Goal: Entertainment & Leisure: Browse casually

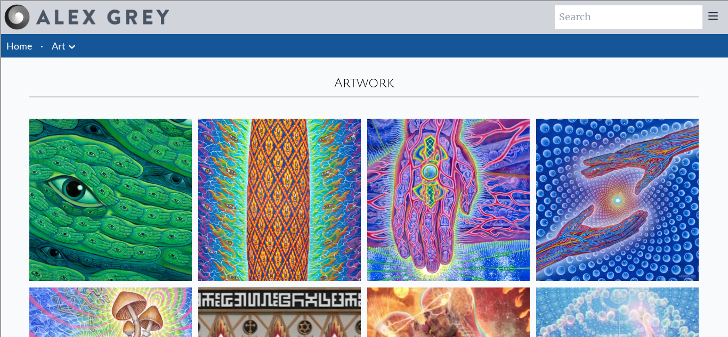
click at [161, 191] on img at bounding box center [110, 200] width 163 height 163
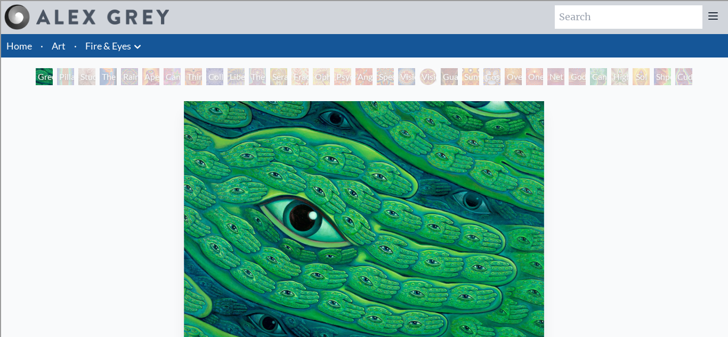
click at [132, 43] on icon at bounding box center [137, 47] width 13 height 13
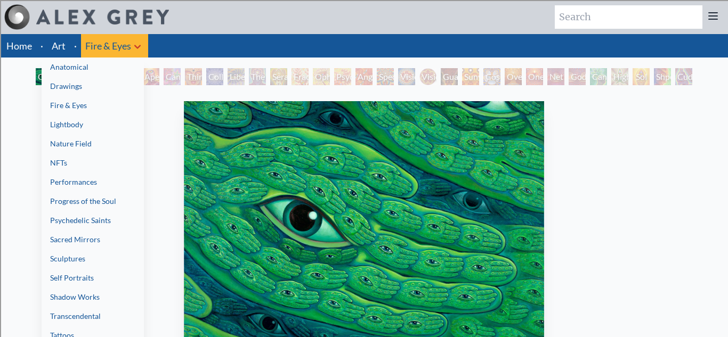
click at [115, 70] on link "Anatomical" at bounding box center [93, 67] width 102 height 19
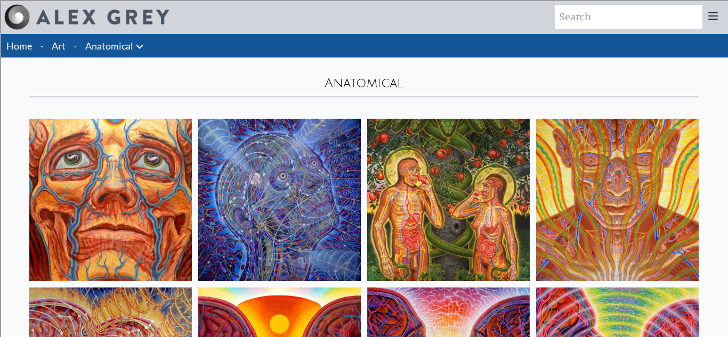
click at [119, 147] on img at bounding box center [110, 200] width 163 height 163
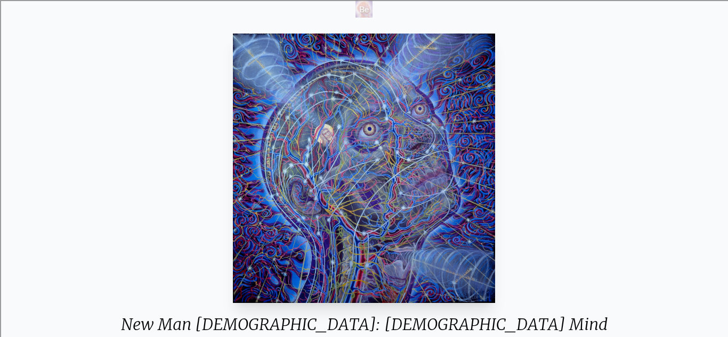
scroll to position [93, 0]
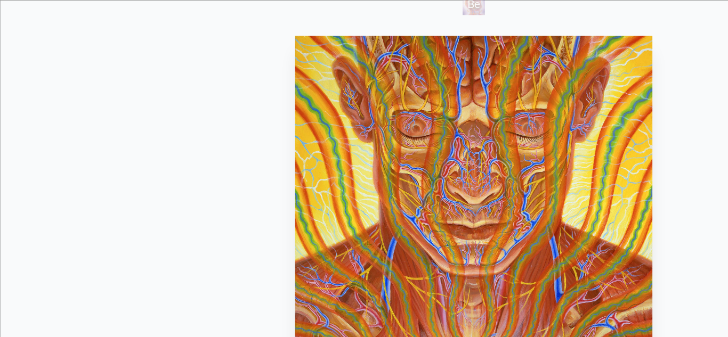
scroll to position [95, 0]
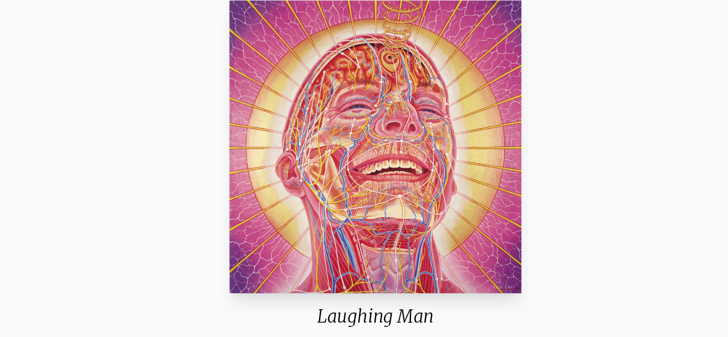
scroll to position [94, 0]
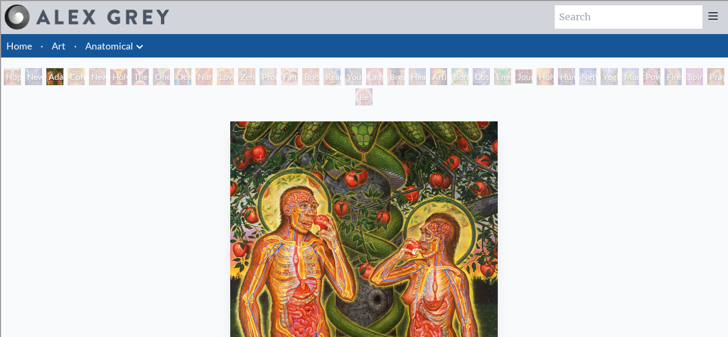
click at [104, 49] on link "Anatomical" at bounding box center [109, 45] width 48 height 15
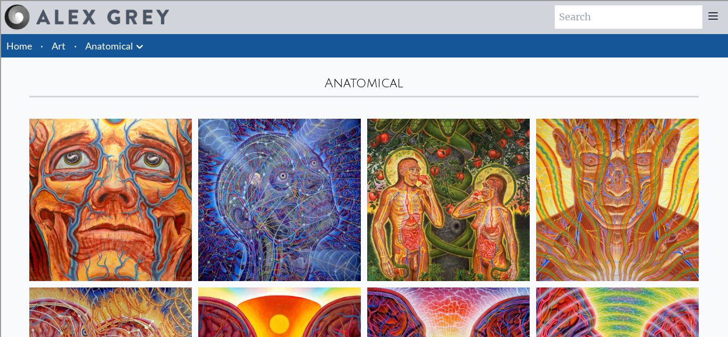
click at [138, 47] on icon at bounding box center [139, 47] width 6 height 4
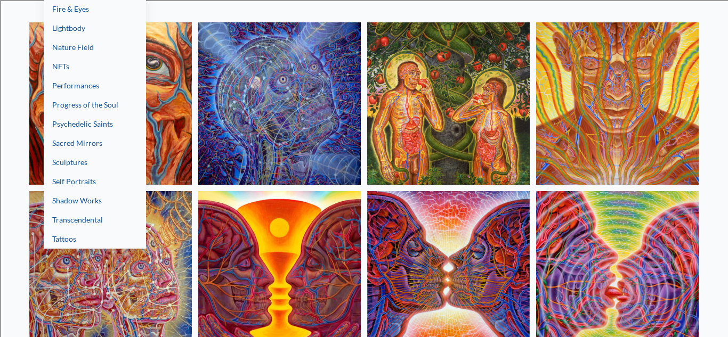
scroll to position [98, 0]
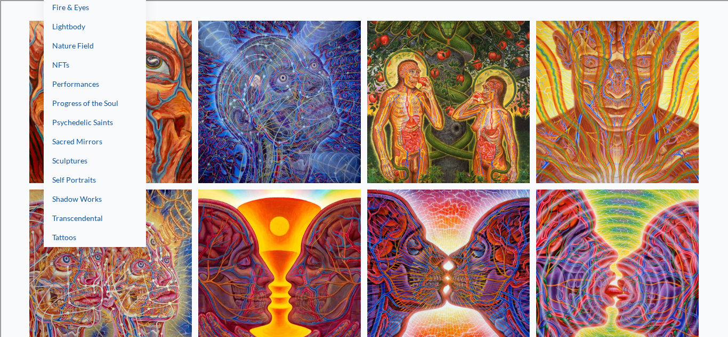
click at [107, 14] on link "Fire & Eyes" at bounding box center [95, 7] width 102 height 19
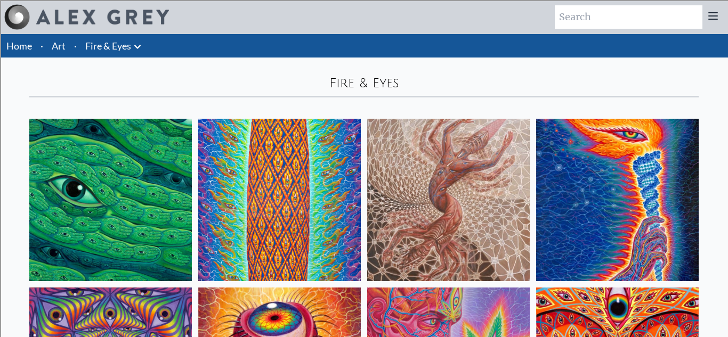
click at [130, 156] on img at bounding box center [110, 200] width 163 height 163
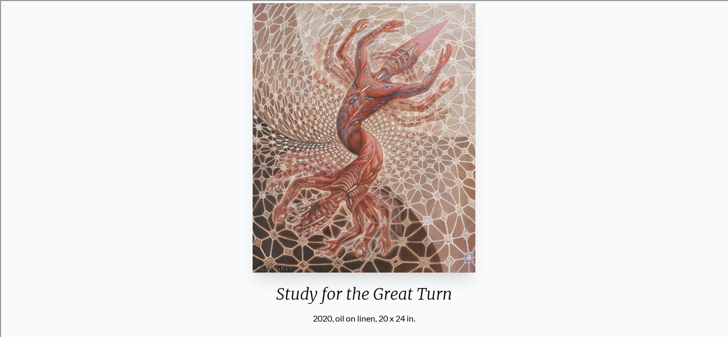
scroll to position [96, 0]
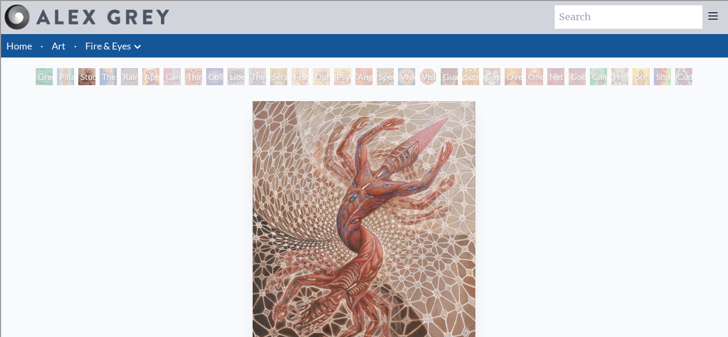
click at [134, 45] on icon at bounding box center [137, 47] width 13 height 13
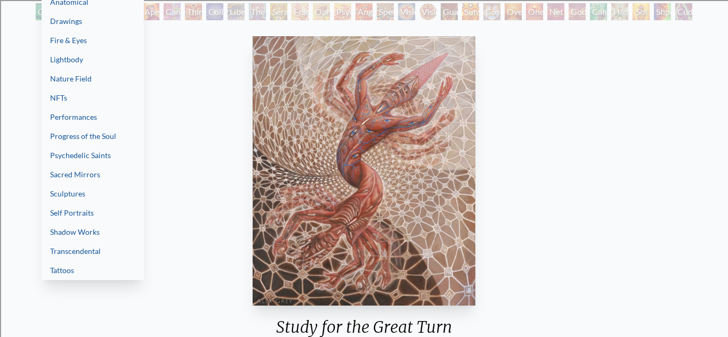
scroll to position [65, 0]
click at [112, 247] on link "Transcendental" at bounding box center [93, 252] width 102 height 19
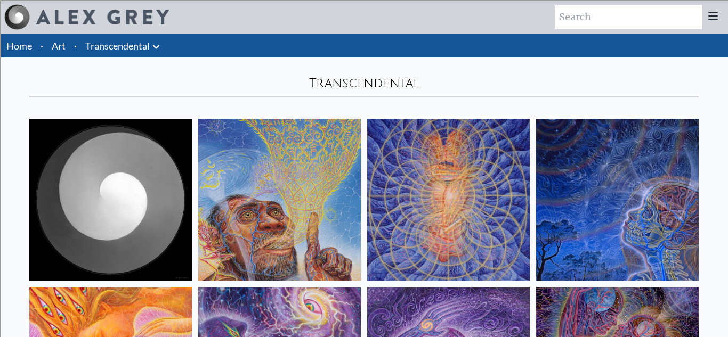
click at [135, 167] on img at bounding box center [110, 200] width 163 height 163
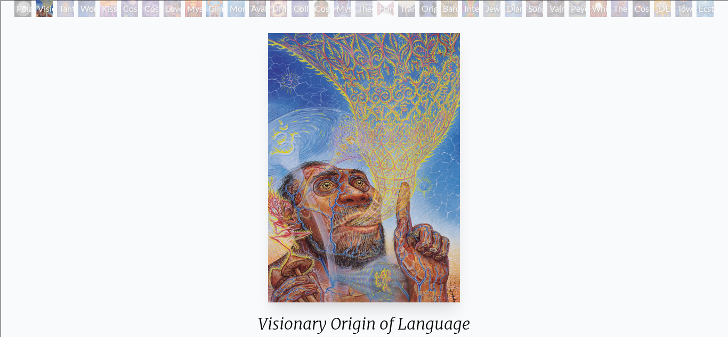
scroll to position [67, 0]
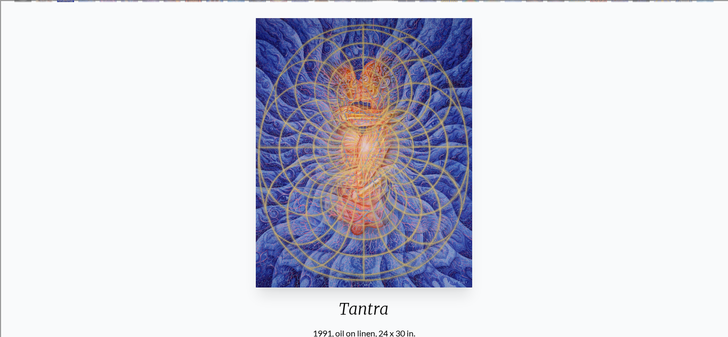
scroll to position [81, 0]
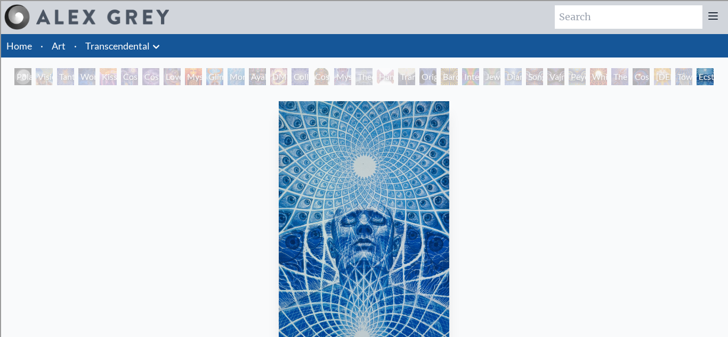
click at [163, 42] on li "Transcendental Anatomical Drawings" at bounding box center [124, 45] width 86 height 23
click at [156, 45] on icon at bounding box center [156, 47] width 13 height 13
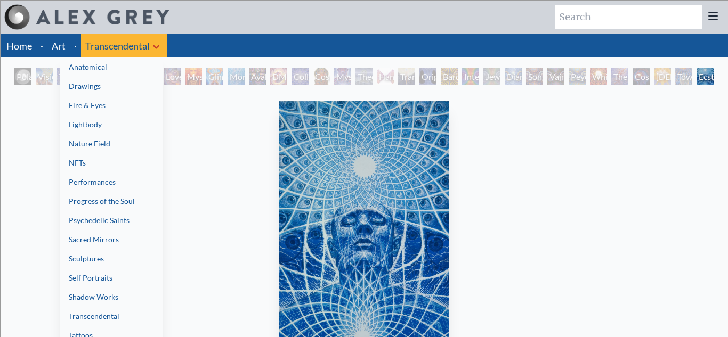
click at [119, 137] on link "Nature Field" at bounding box center [111, 143] width 102 height 19
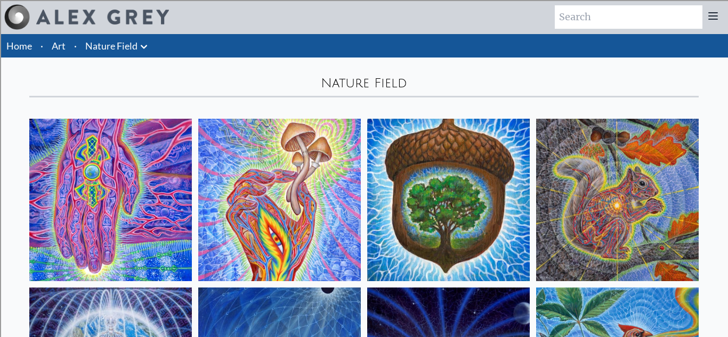
click at [124, 162] on img at bounding box center [110, 200] width 163 height 163
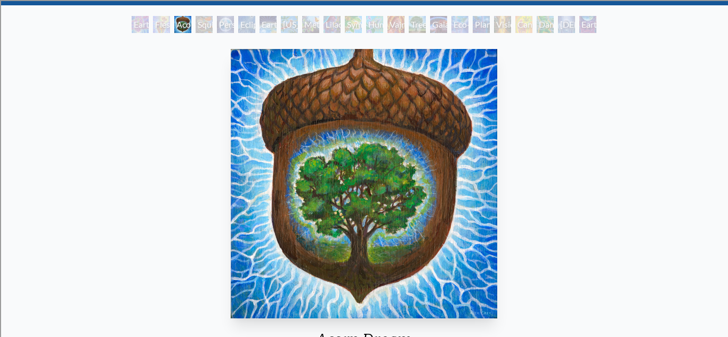
scroll to position [54, 0]
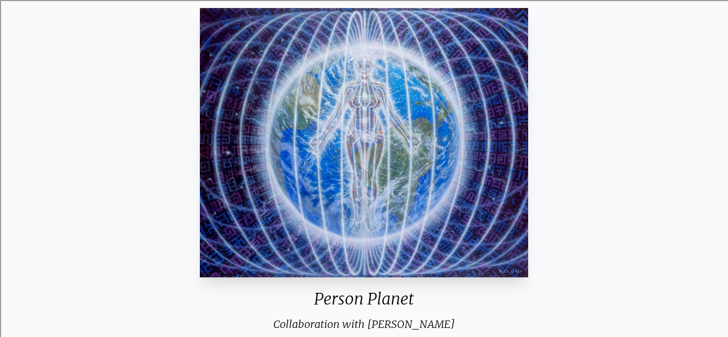
scroll to position [92, 0]
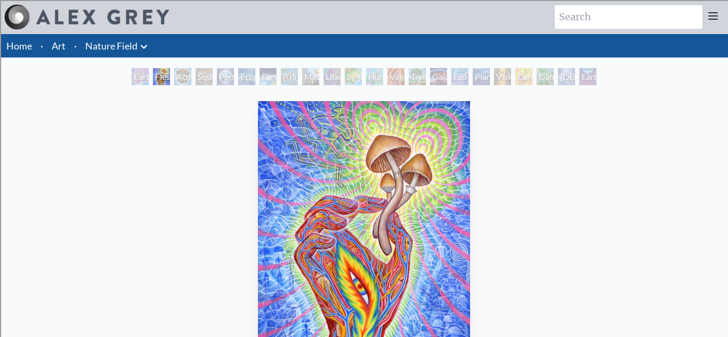
click at [133, 46] on link "Nature Field" at bounding box center [111, 45] width 52 height 15
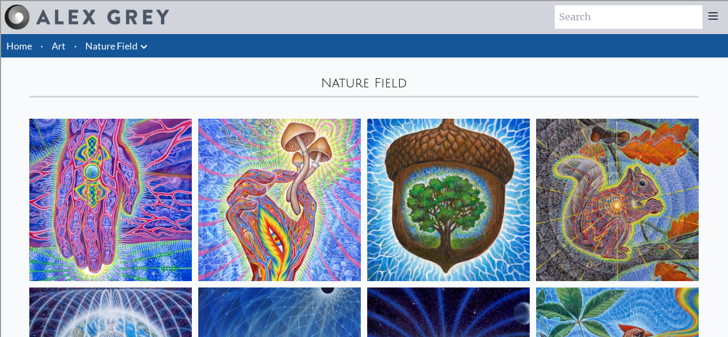
click at [145, 47] on icon at bounding box center [144, 47] width 6 height 4
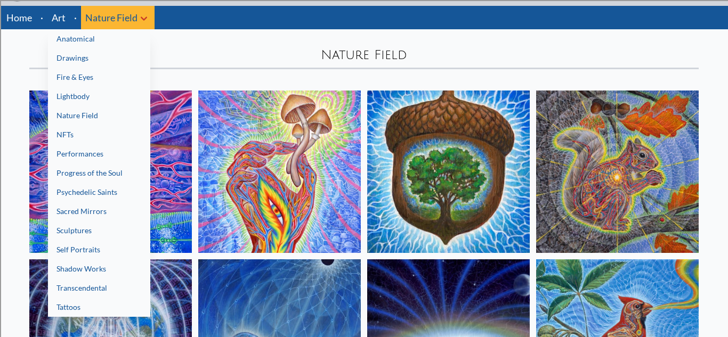
scroll to position [30, 0]
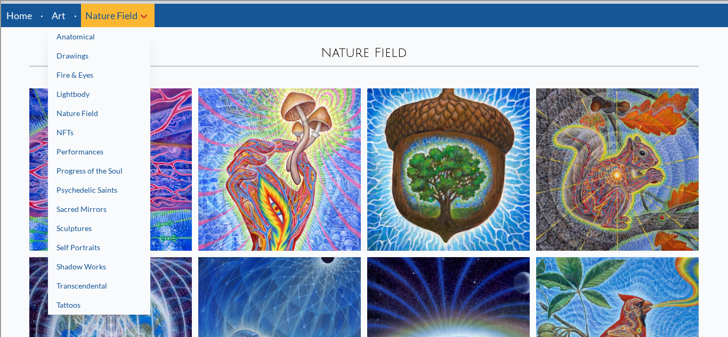
click at [103, 278] on link "Transcendental" at bounding box center [99, 286] width 102 height 19
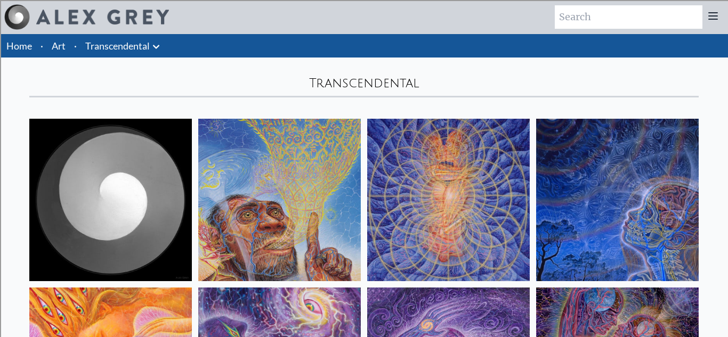
click at [158, 39] on button at bounding box center [156, 45] width 13 height 15
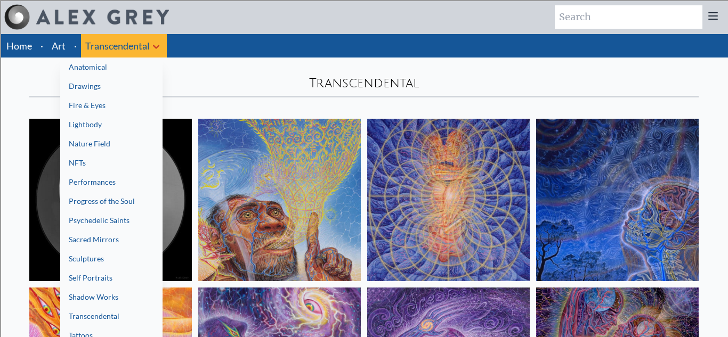
click at [134, 104] on link "Fire & Eyes" at bounding box center [111, 105] width 102 height 19
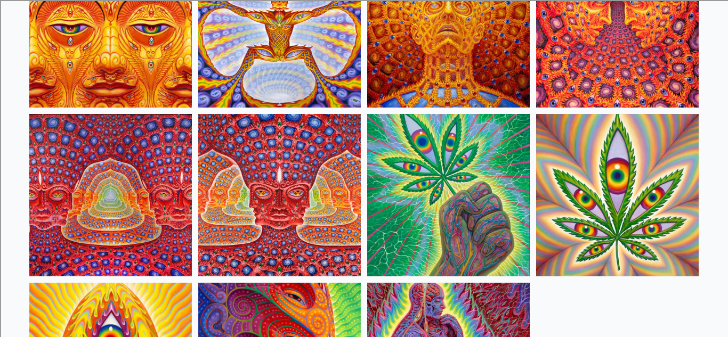
scroll to position [1085, 0]
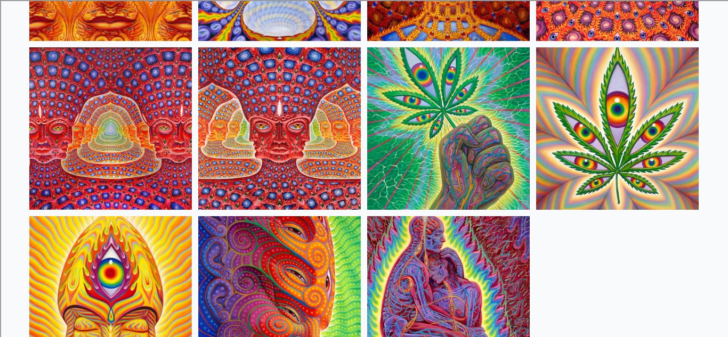
click at [158, 106] on img at bounding box center [110, 128] width 163 height 163
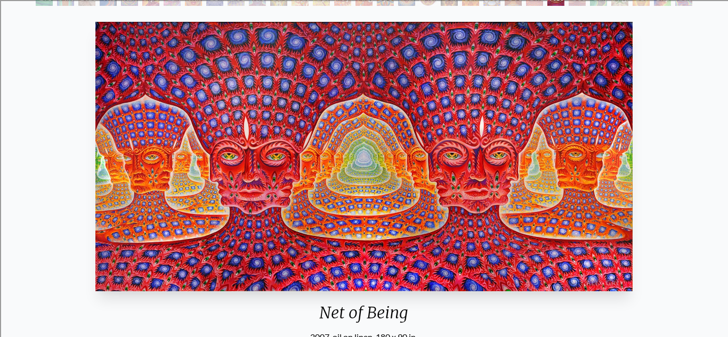
scroll to position [85, 0]
